Goal: Check status: Check status

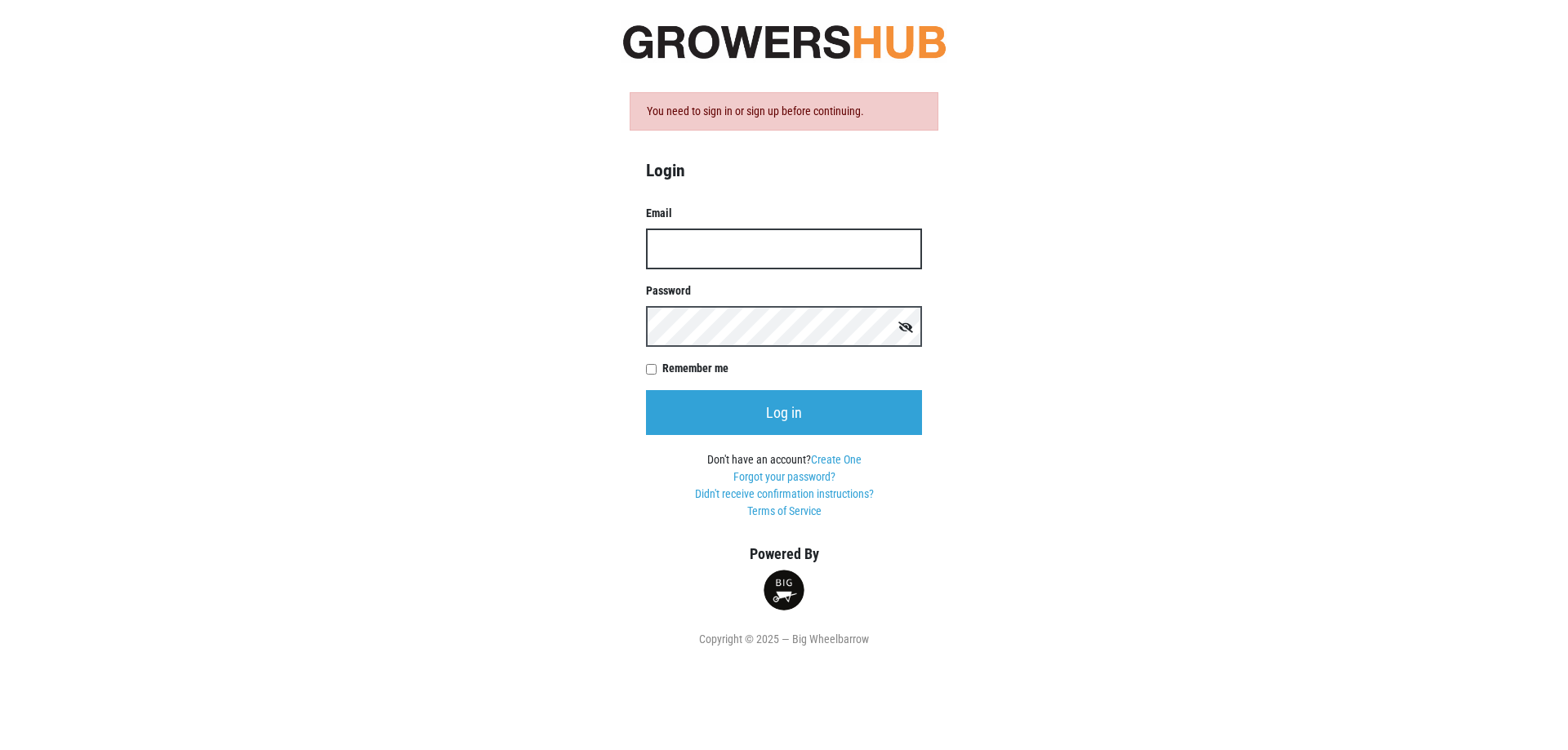
click at [775, 250] on input "Email" at bounding box center [784, 249] width 276 height 41
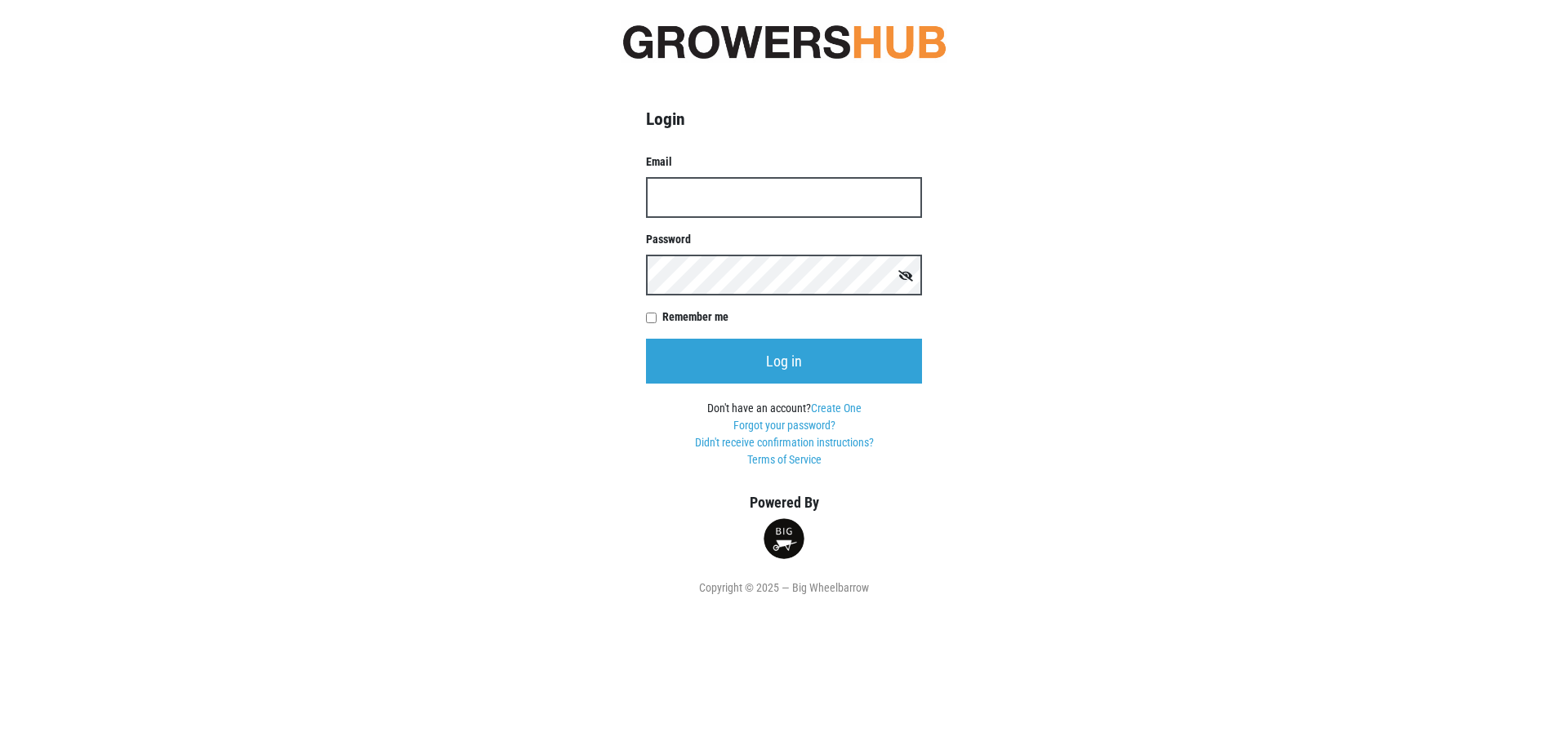
click at [711, 179] on input "Email" at bounding box center [784, 197] width 276 height 41
click at [826, 202] on input "Email" at bounding box center [784, 197] width 276 height 41
type input "karin.reeves@reevesfarms.com"
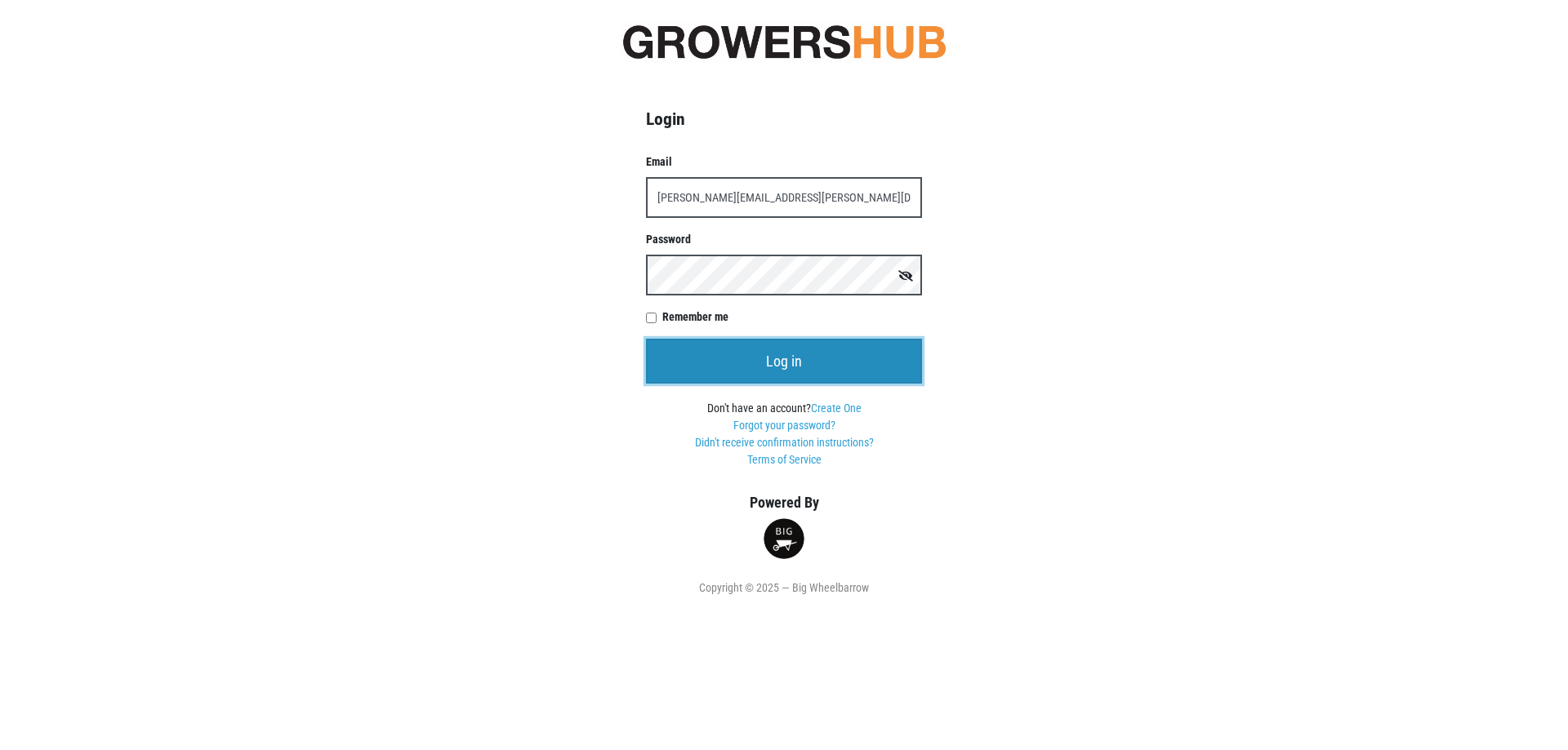
click at [661, 362] on input "Log in" at bounding box center [784, 361] width 276 height 45
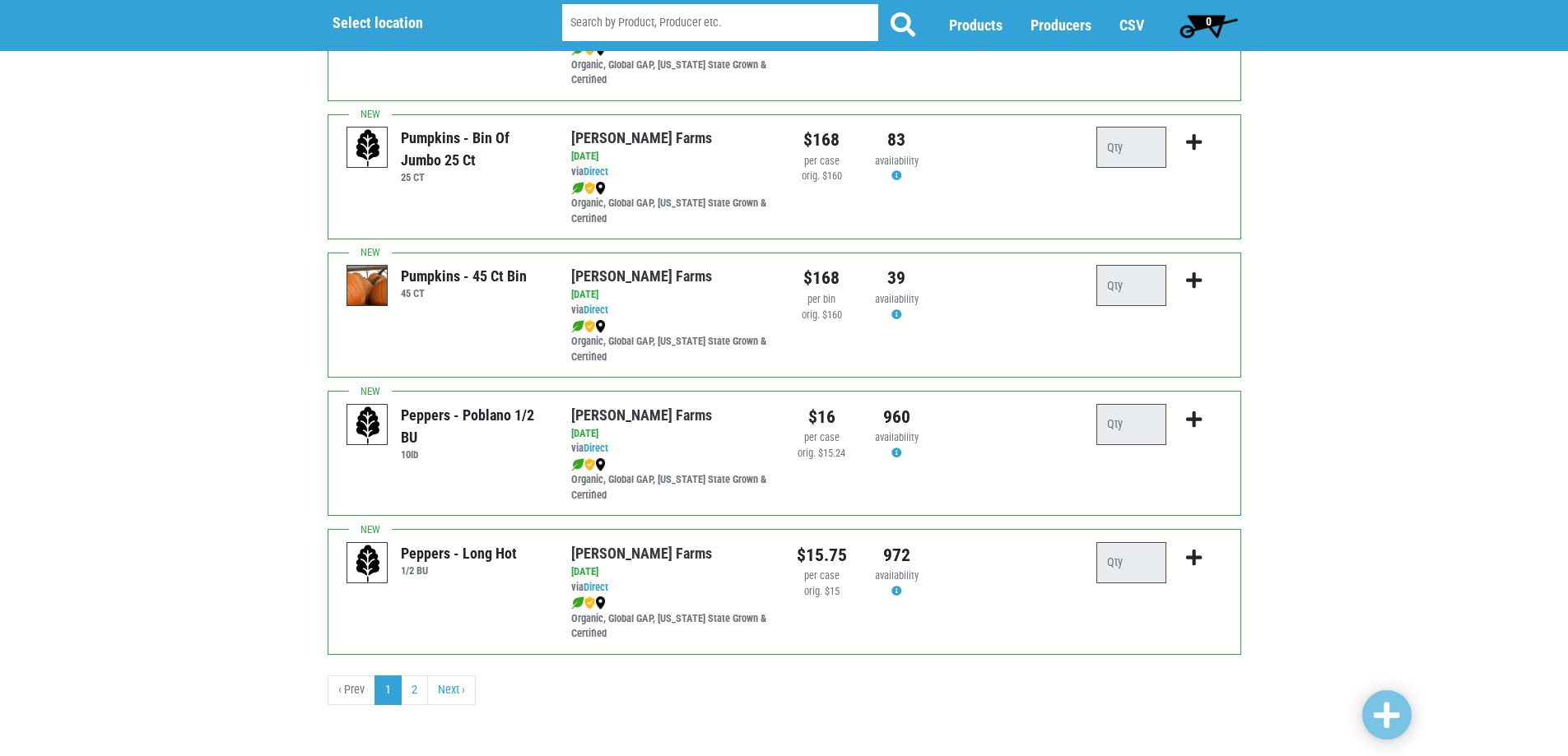
scroll to position [2248, 0]
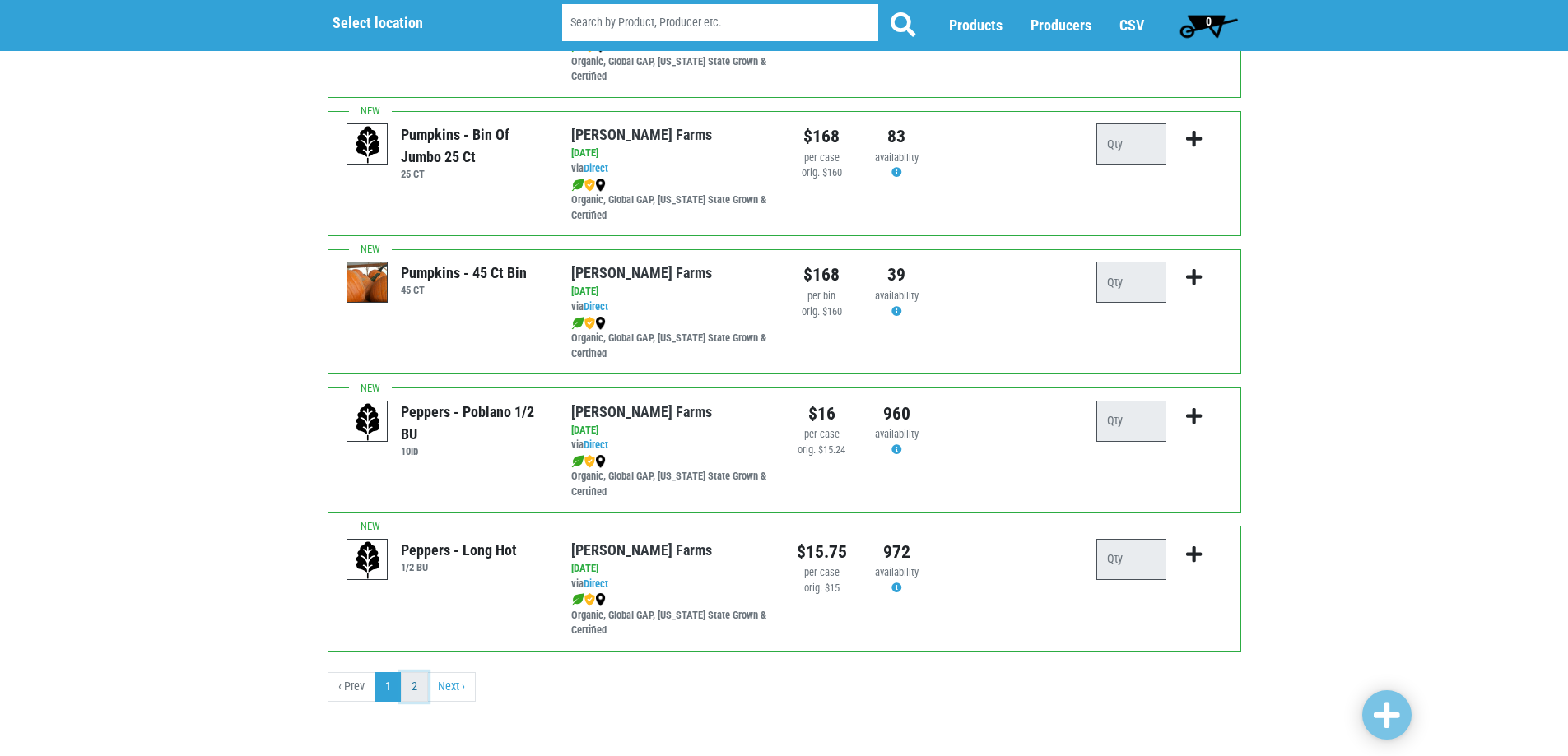
click at [401, 695] on link "2" at bounding box center [414, 687] width 27 height 30
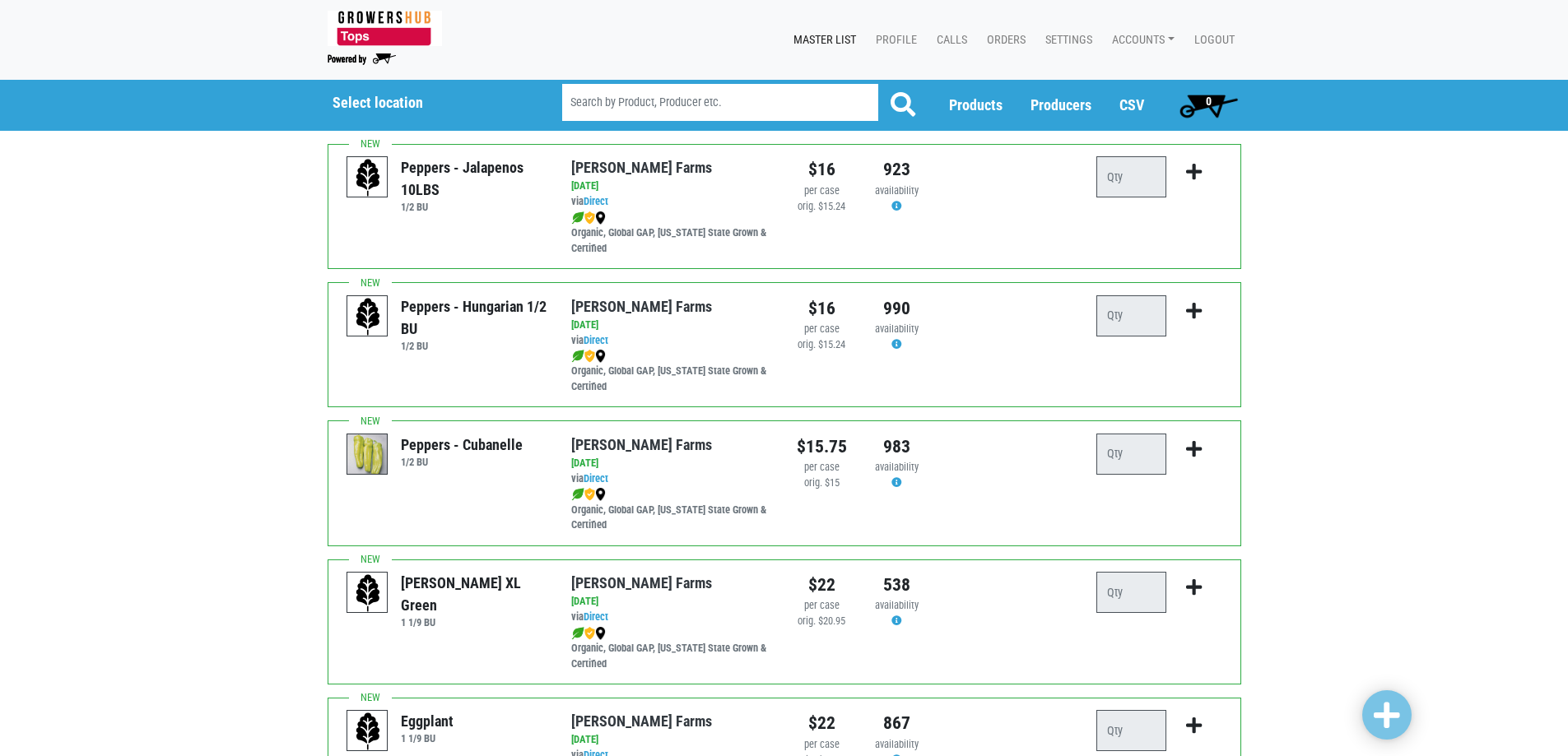
click at [650, 107] on input "search" at bounding box center [719, 102] width 316 height 37
type input "honey nut"
click at [878, 84] on button at bounding box center [903, 104] width 51 height 41
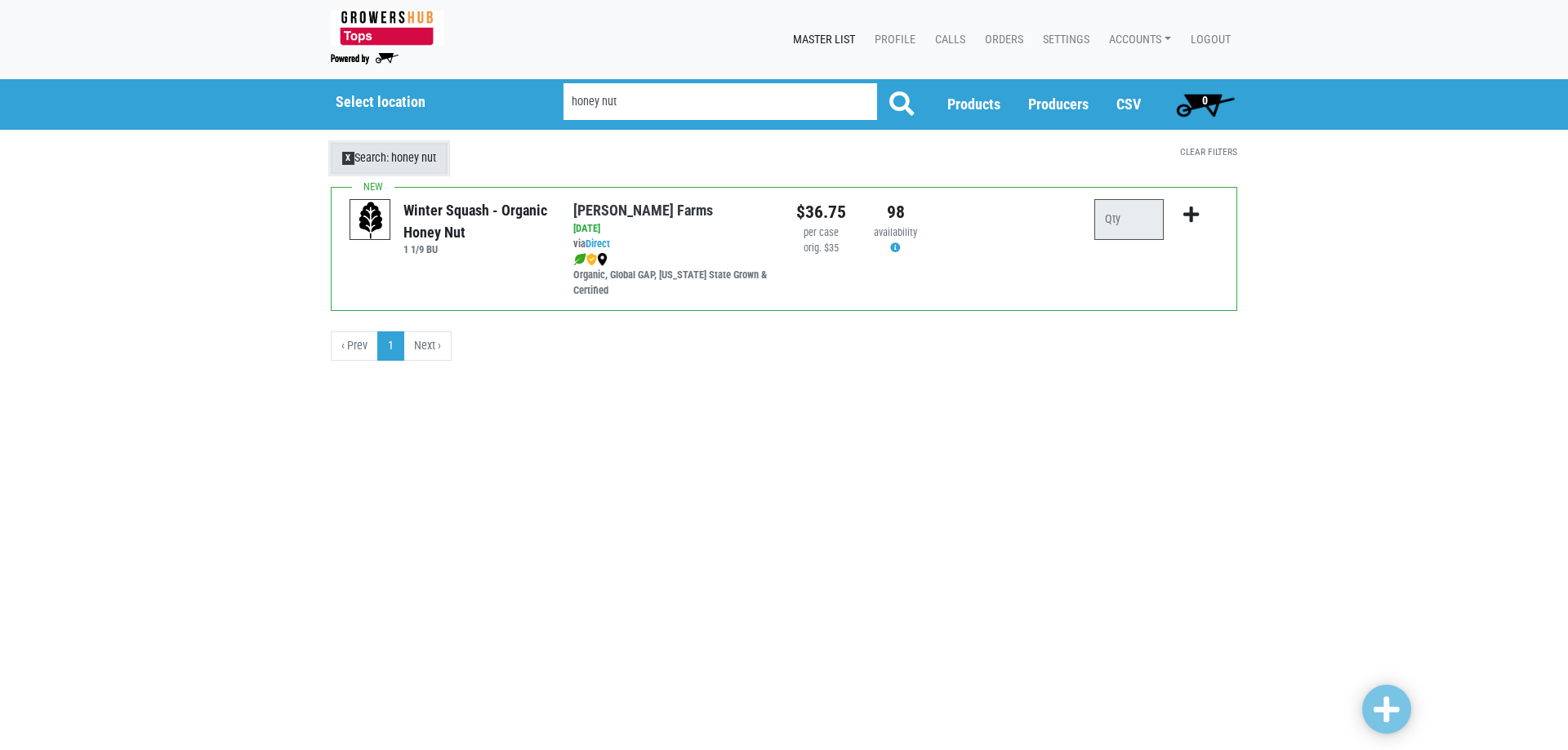
click at [343, 157] on span "X" at bounding box center [348, 158] width 13 height 13
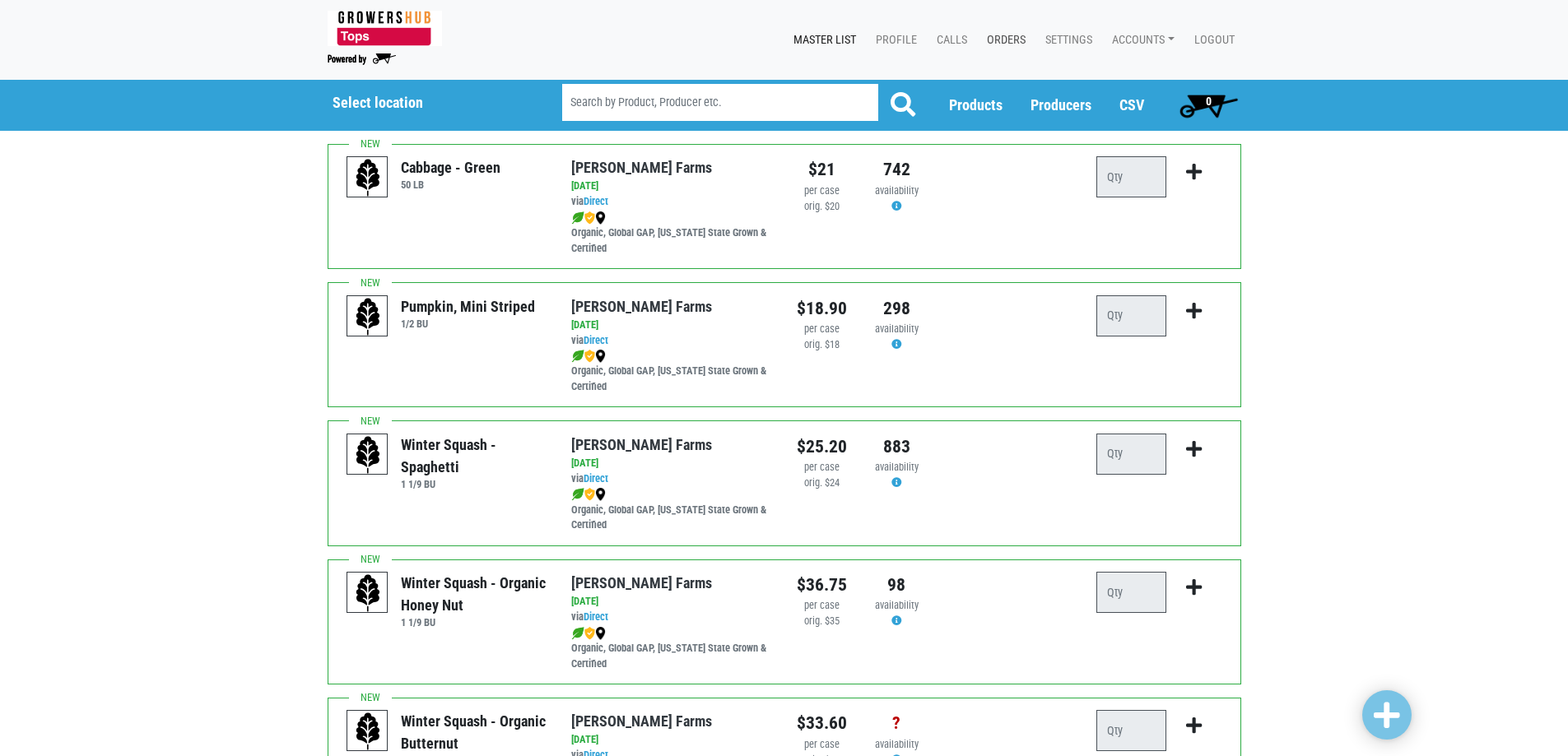
click at [999, 37] on link "Orders" at bounding box center [1003, 40] width 59 height 32
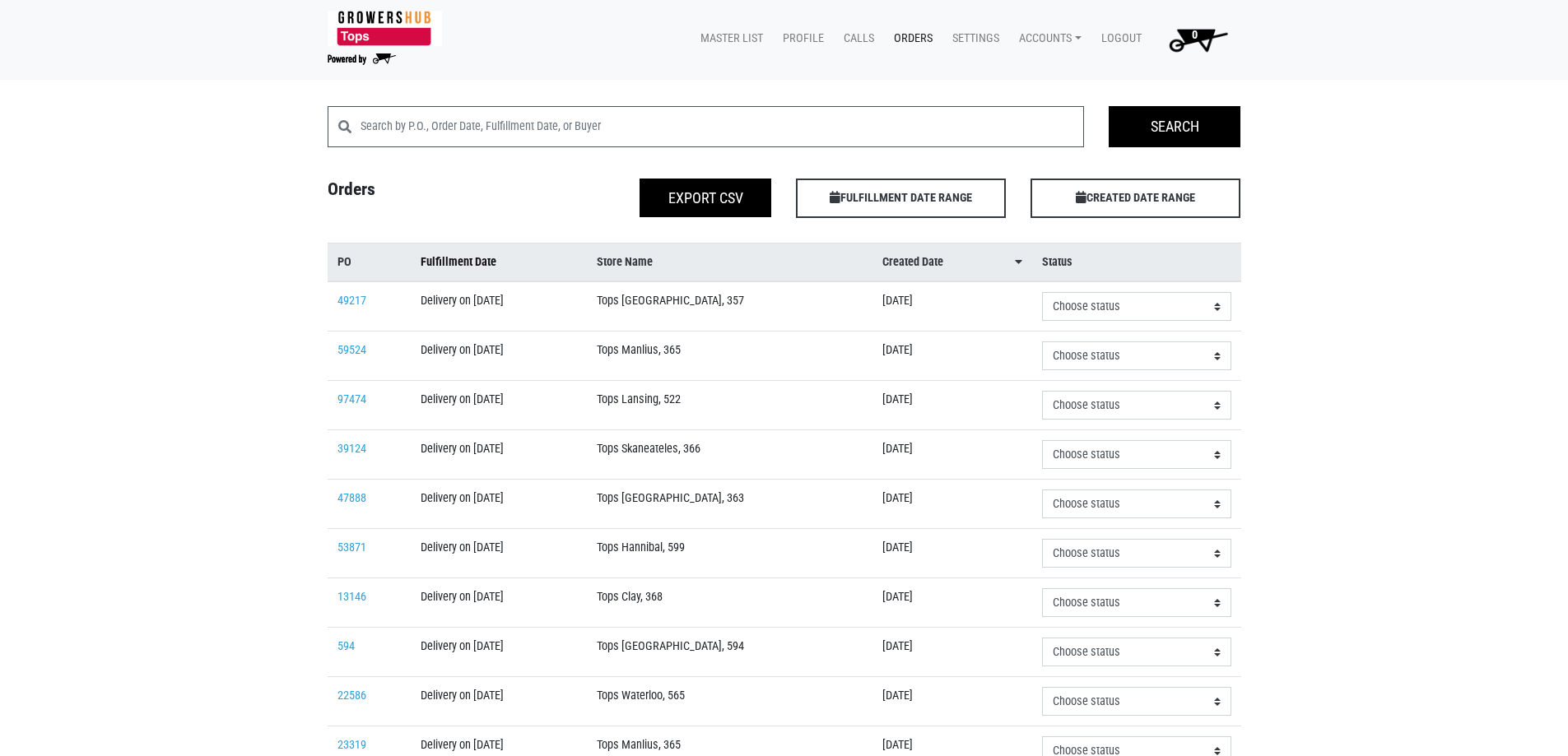
click at [455, 256] on span "Fulfillment Date" at bounding box center [458, 263] width 76 height 18
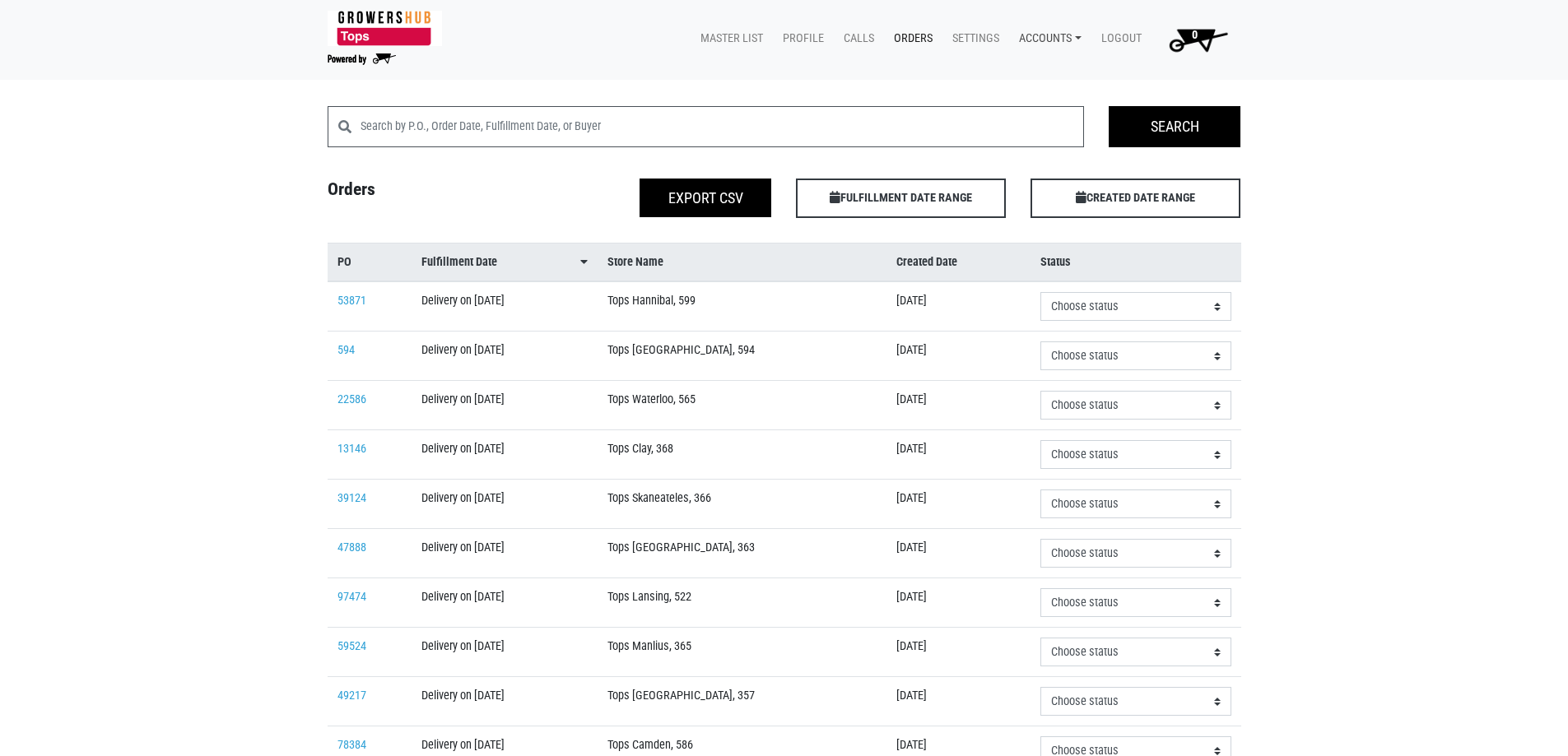
click at [1079, 37] on link "Accounts" at bounding box center [1046, 39] width 82 height 32
click at [1068, 70] on link "Karin Reeves (Growers Hub)" at bounding box center [1107, 76] width 202 height 24
